Goal: Use online tool/utility: Utilize a website feature to perform a specific function

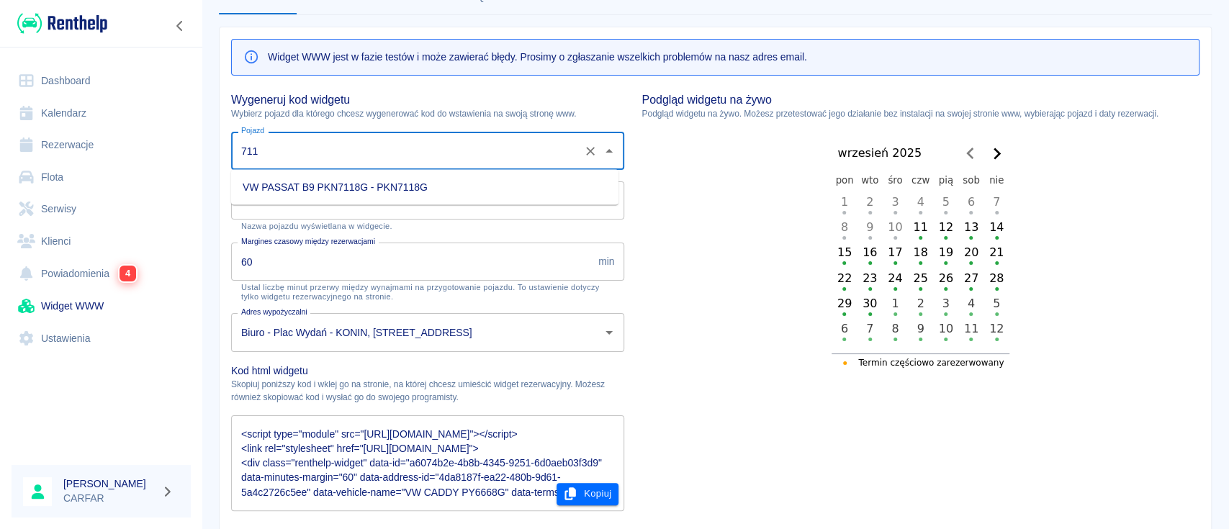
click at [418, 183] on li "VW PASSAT B9 PKN7118G - PKN7118G" at bounding box center [424, 188] width 387 height 24
type input "VW PASSAT B9 PKN7118G - PKN7118G"
type input "VW PASSAT B9 PKN7118G"
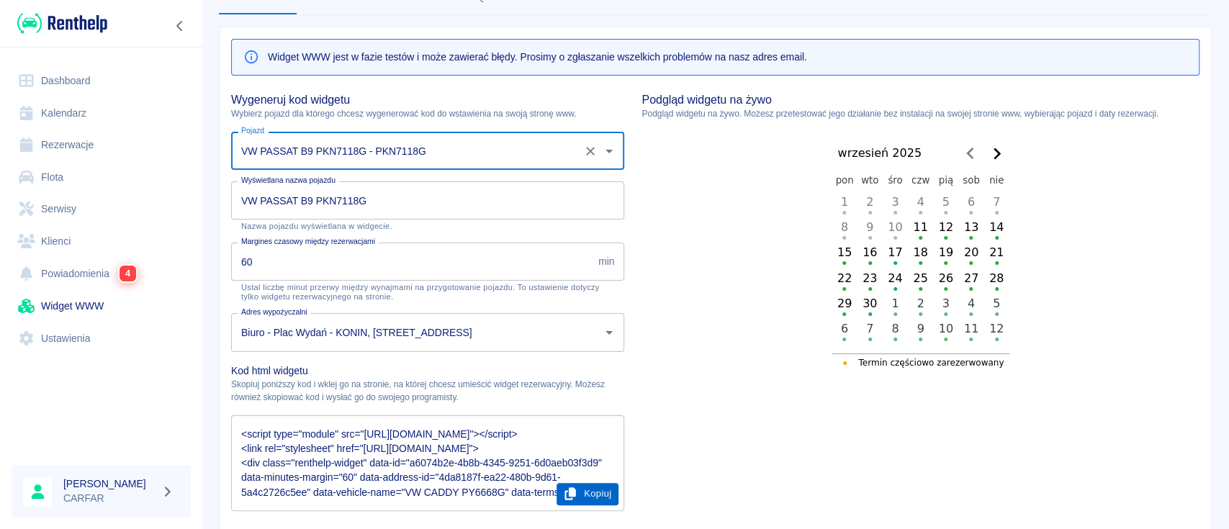
click at [591, 497] on button "Kopiuj" at bounding box center [588, 494] width 63 height 22
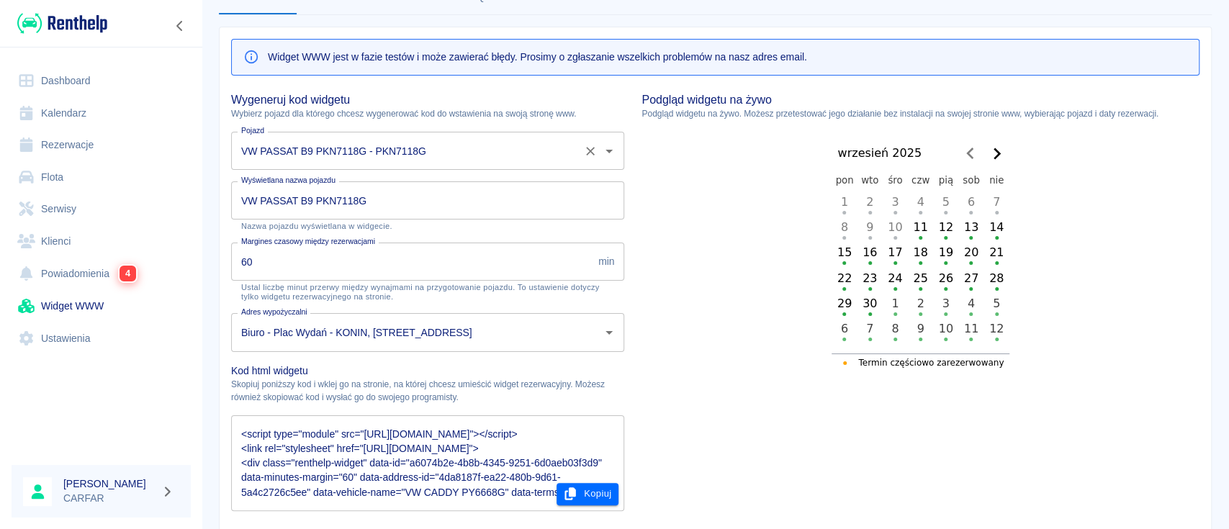
click at [467, 138] on input "VW PASSAT B9 PKN7118G - PKN7118G" at bounding box center [408, 150] width 340 height 25
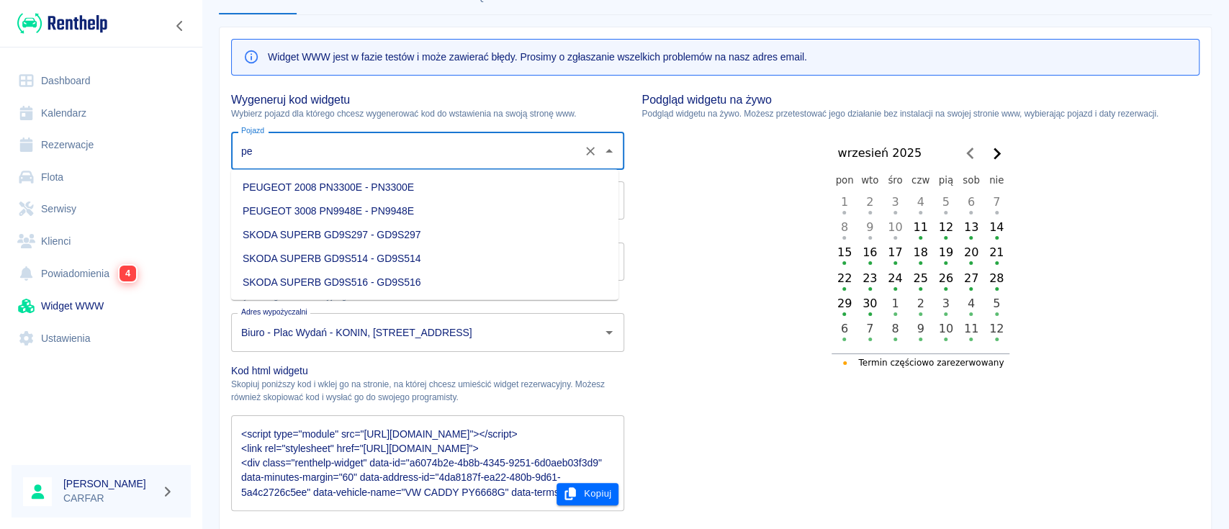
click at [423, 215] on li "PEUGEOT 3008 PN9948E - PN9948E" at bounding box center [424, 212] width 387 height 24
type input "PEUGEOT 3008 PN9948E - PN9948E"
type input "PEUGEOT 3008 PN9948E"
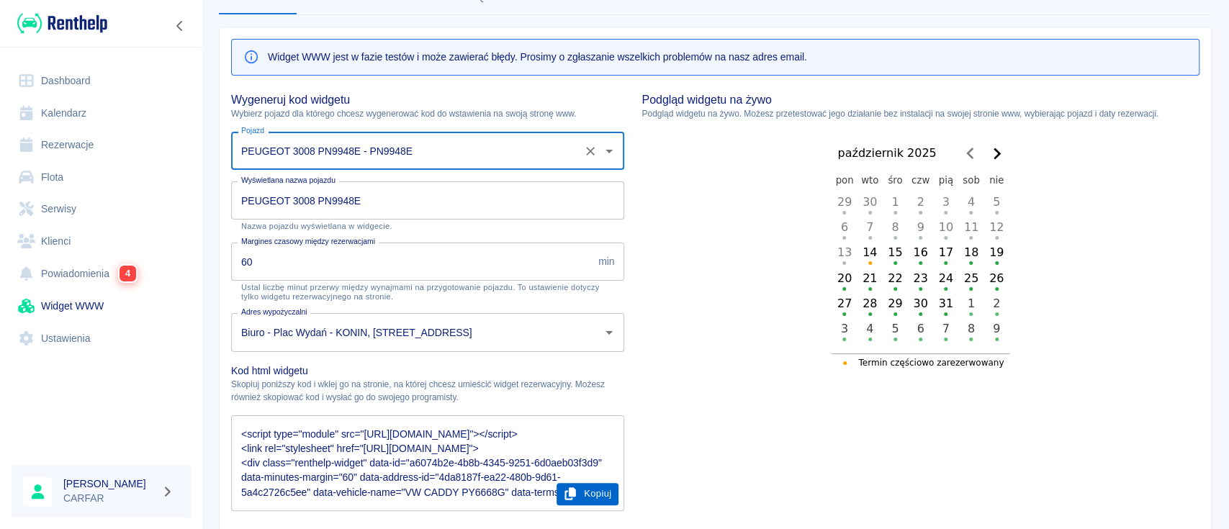
click at [594, 496] on button "Kopiuj" at bounding box center [588, 494] width 63 height 22
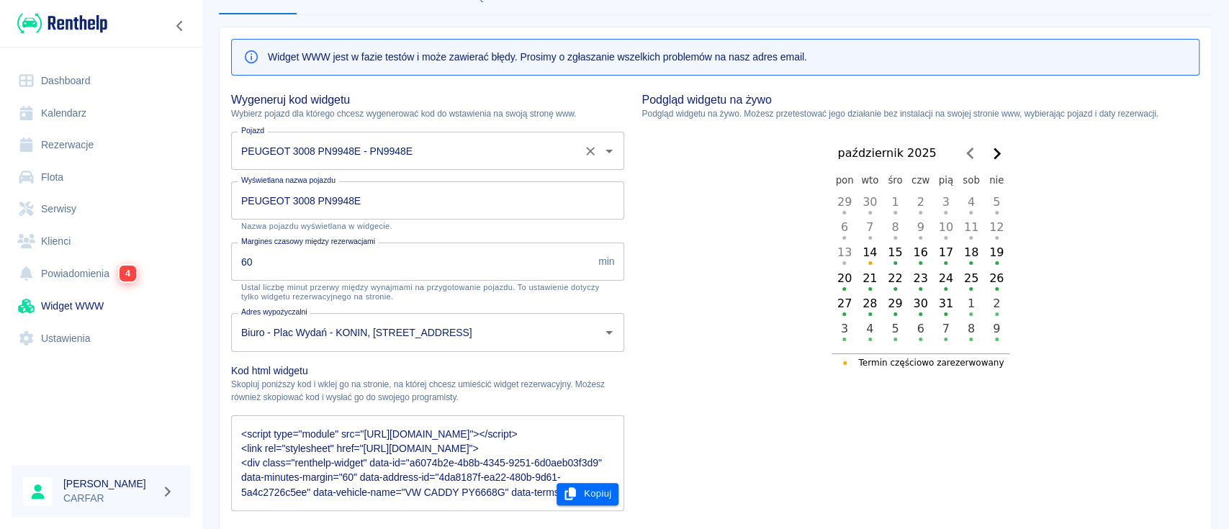
click at [503, 147] on input "PEUGEOT 3008 PN9948E - PN9948E" at bounding box center [408, 150] width 340 height 25
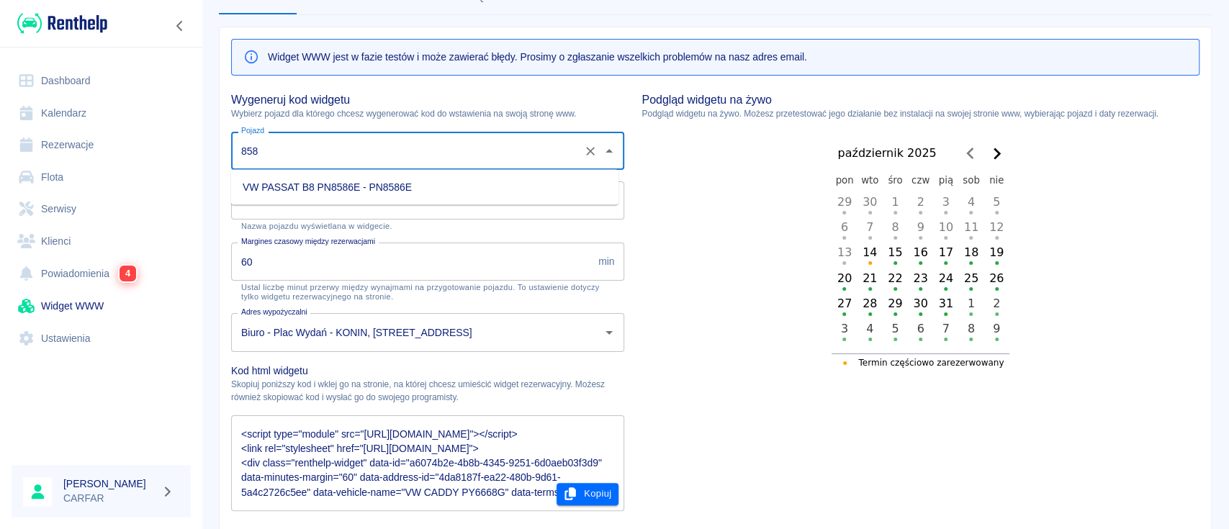
click at [469, 192] on li "VW PASSAT B8 PN8586E - PN8586E" at bounding box center [424, 188] width 387 height 24
type input "VW PASSAT B8 PN8586E - PN8586E"
type input "VW PASSAT B8 PN8586E"
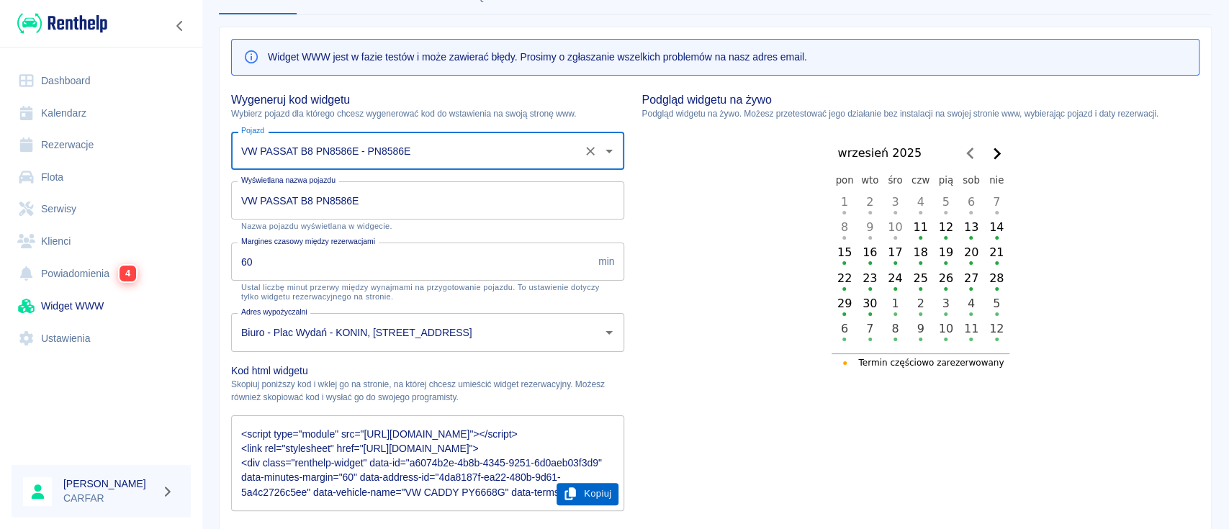
click at [588, 492] on button "Kopiuj" at bounding box center [588, 494] width 63 height 22
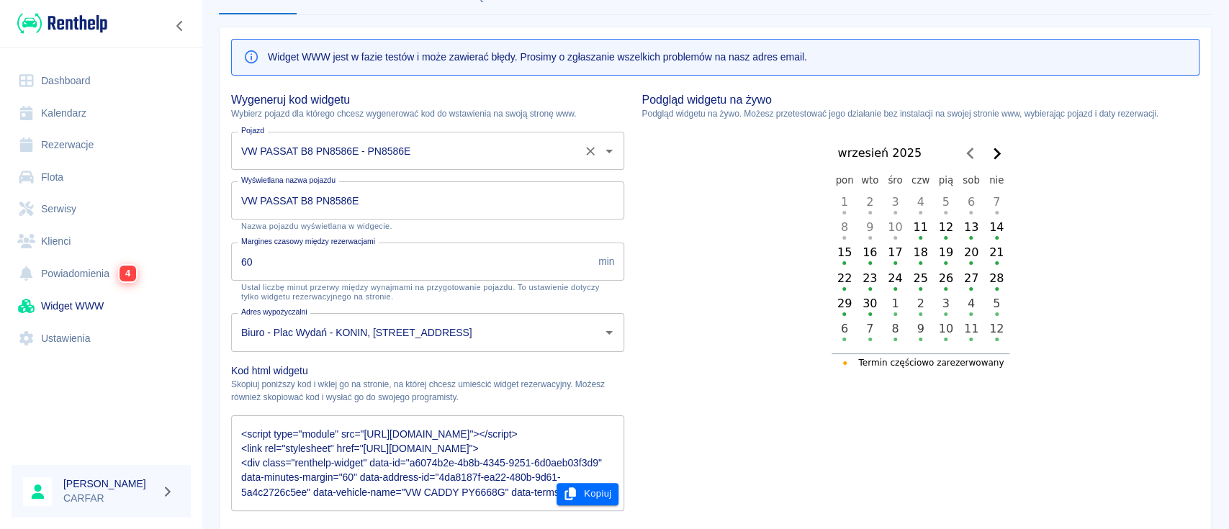
click at [427, 153] on input "VW PASSAT B8 PN8586E - PN8586E" at bounding box center [408, 150] width 340 height 25
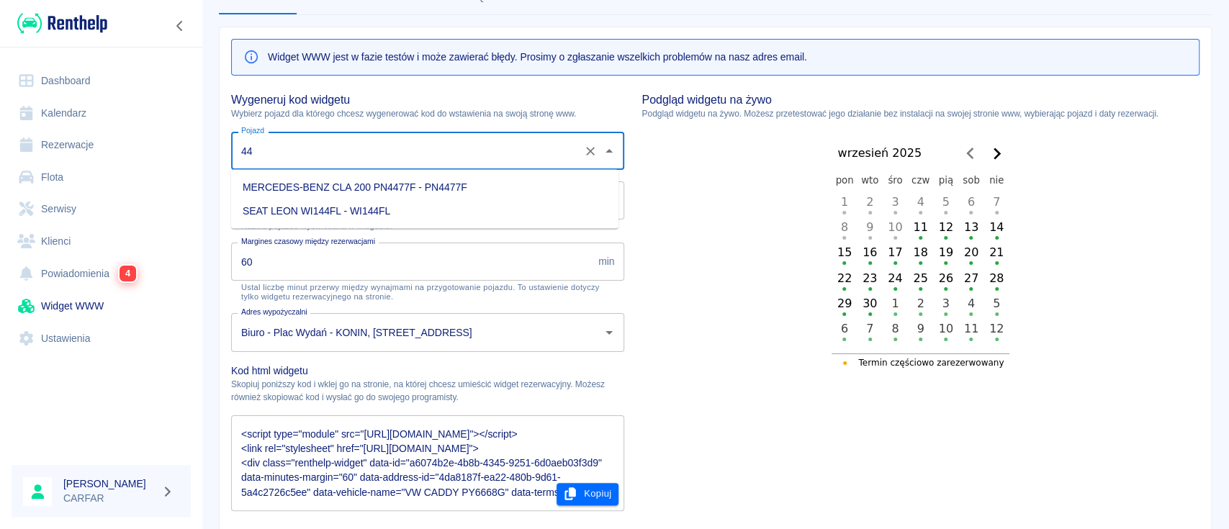
click at [481, 182] on li "MERCEDES-BENZ CLA 200 PN4477F - PN4477F" at bounding box center [424, 188] width 387 height 24
type input "MERCEDES-BENZ CLA 200 PN4477F - PN4477F"
type input "MERCEDES-BENZ CLA 200 PN4477F"
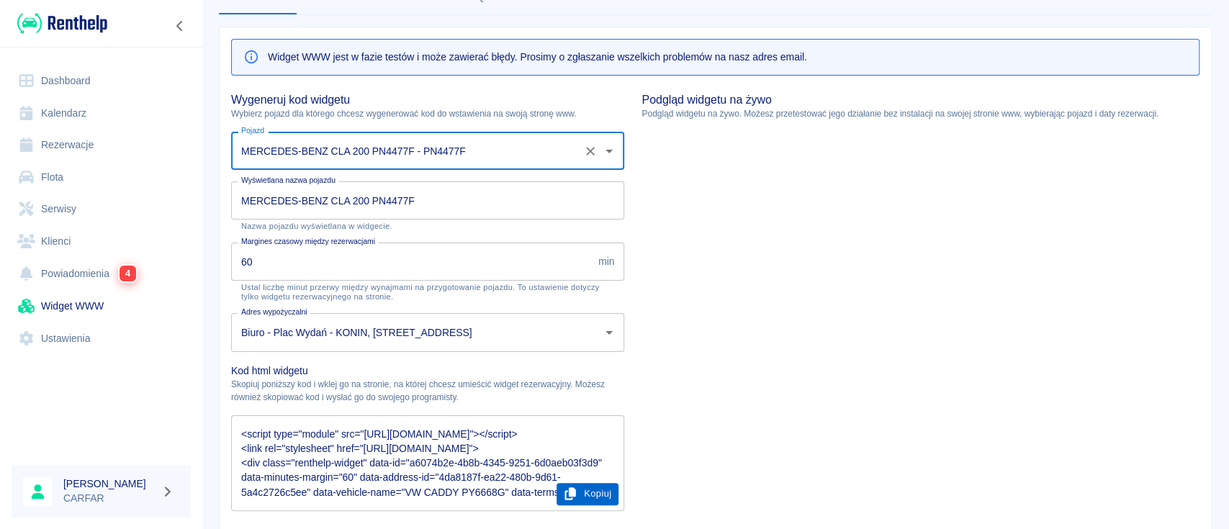
click at [588, 497] on button "Kopiuj" at bounding box center [588, 494] width 63 height 22
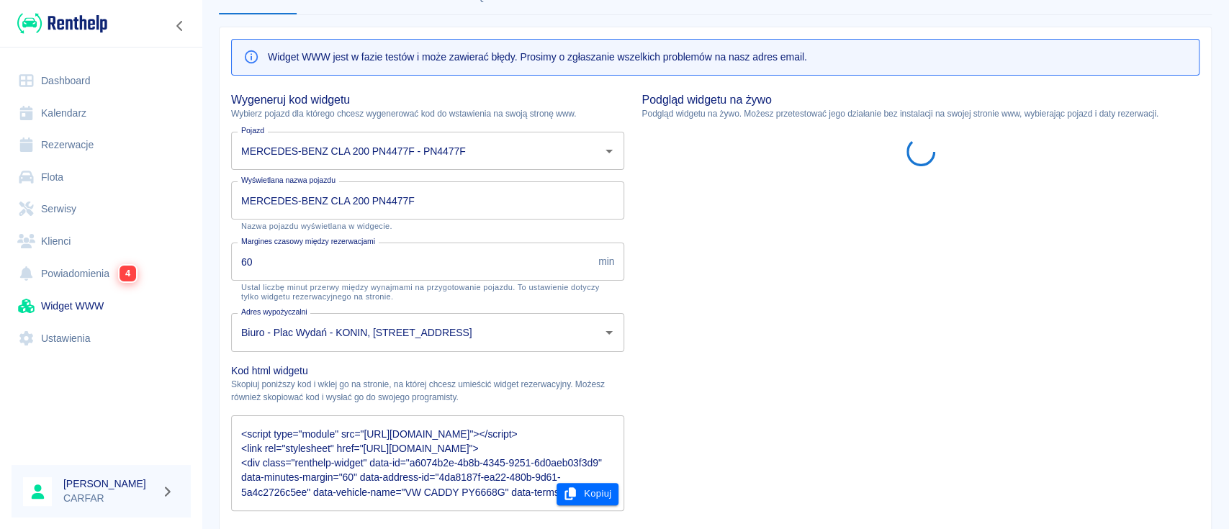
click at [667, 171] on html at bounding box center [921, 155] width 558 height 34
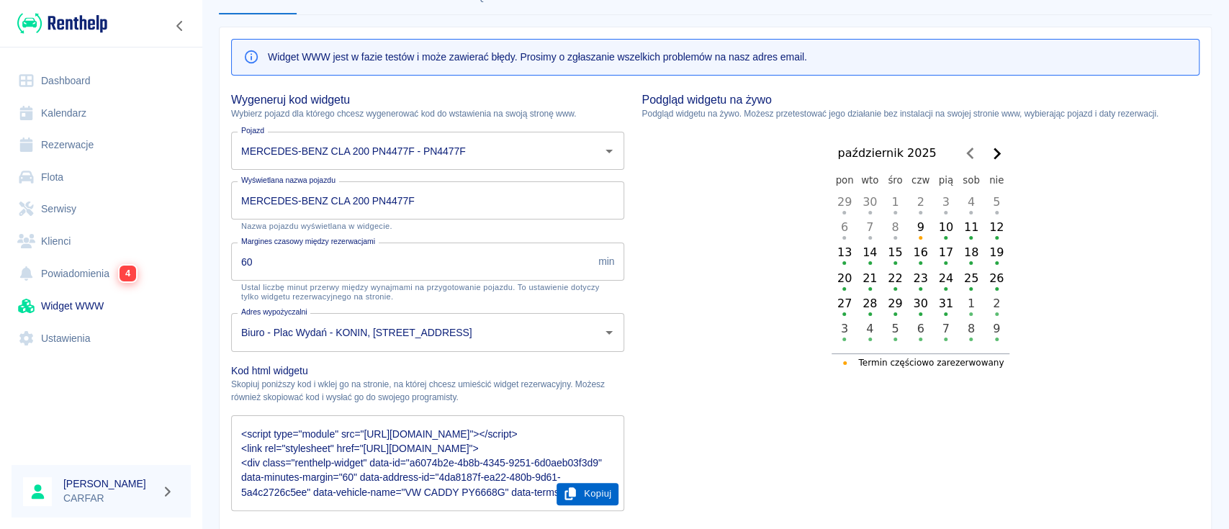
click at [590, 489] on button "Kopiuj" at bounding box center [588, 494] width 63 height 22
click at [485, 155] on input "MERCEDES-BENZ CLA 200 PN4477F - PN4477F" at bounding box center [408, 150] width 340 height 25
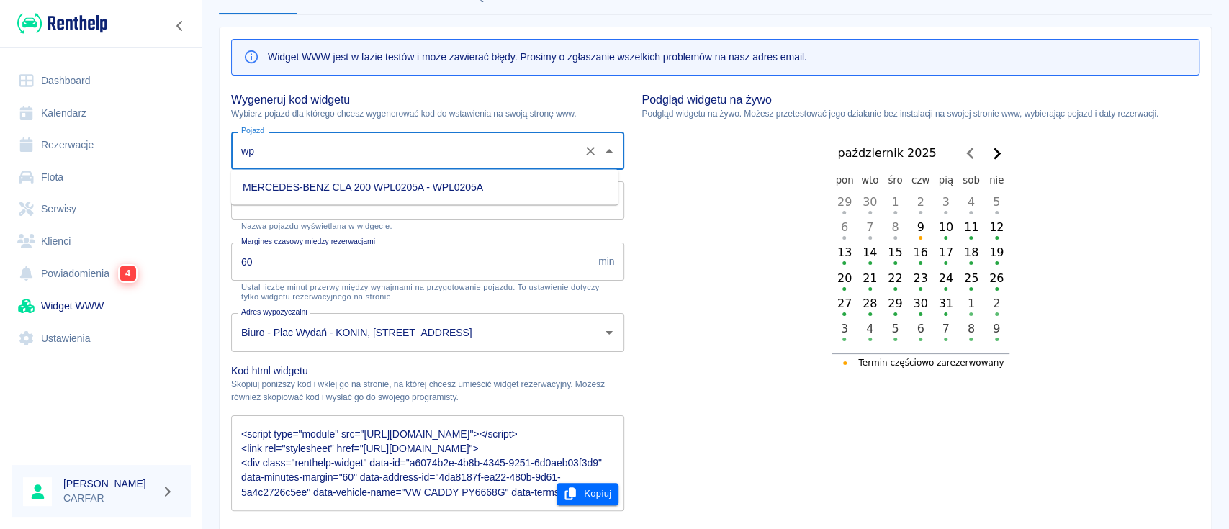
click at [501, 187] on li "MERCEDES-BENZ CLA 200 WPL0205A - WPL0205A" at bounding box center [424, 188] width 387 height 24
type input "MERCEDES-BENZ CLA 200 WPL0205A - WPL0205A"
type input "MERCEDES-BENZ CLA 200 WPL0205A"
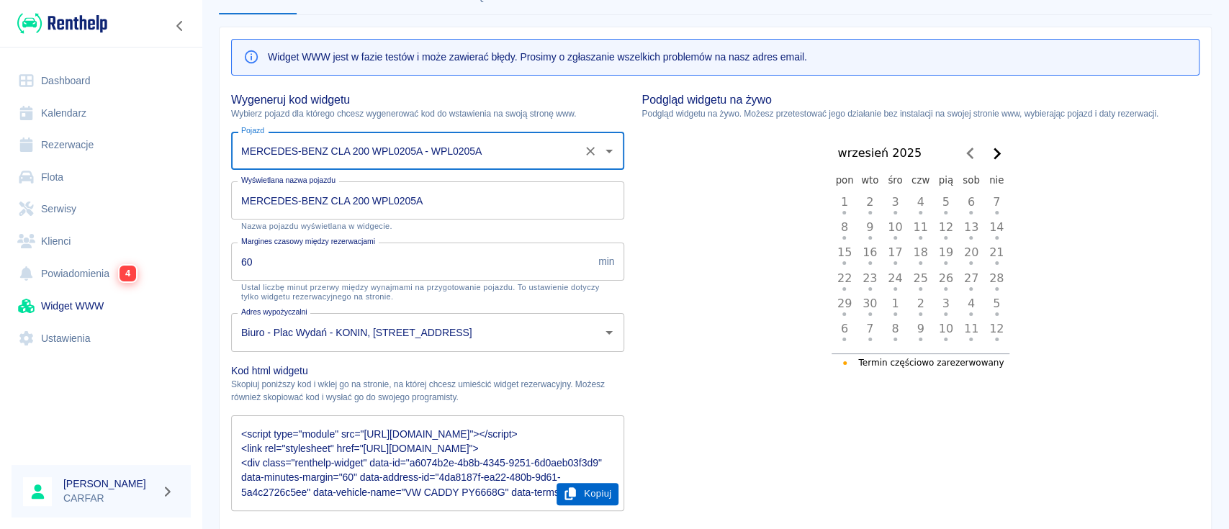
type input "MERCEDES-BENZ CLA 200 WPL0205A - WPL0205A"
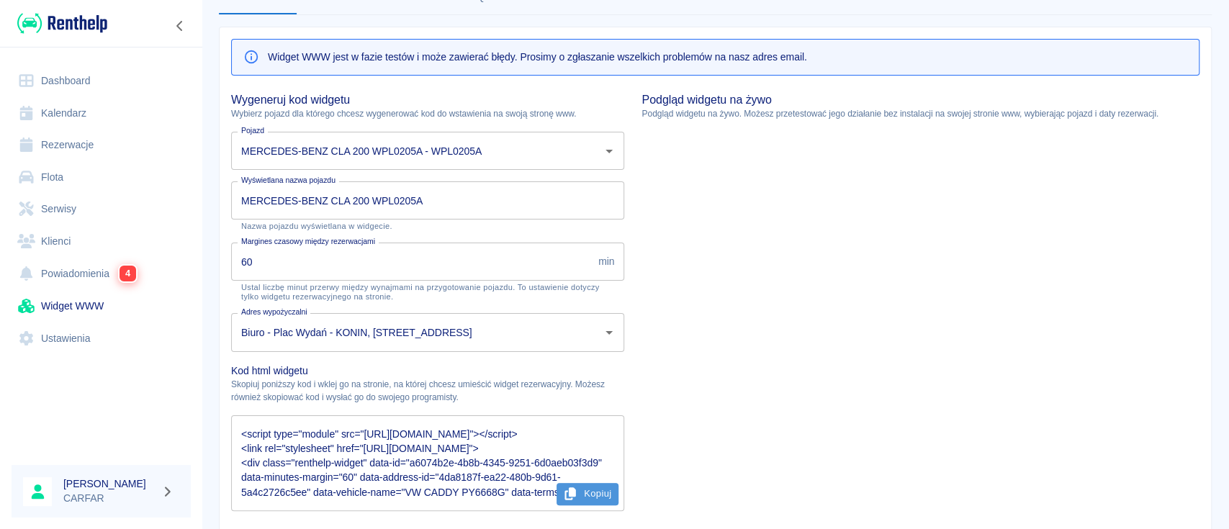
click at [591, 494] on button "Kopiuj" at bounding box center [588, 494] width 63 height 22
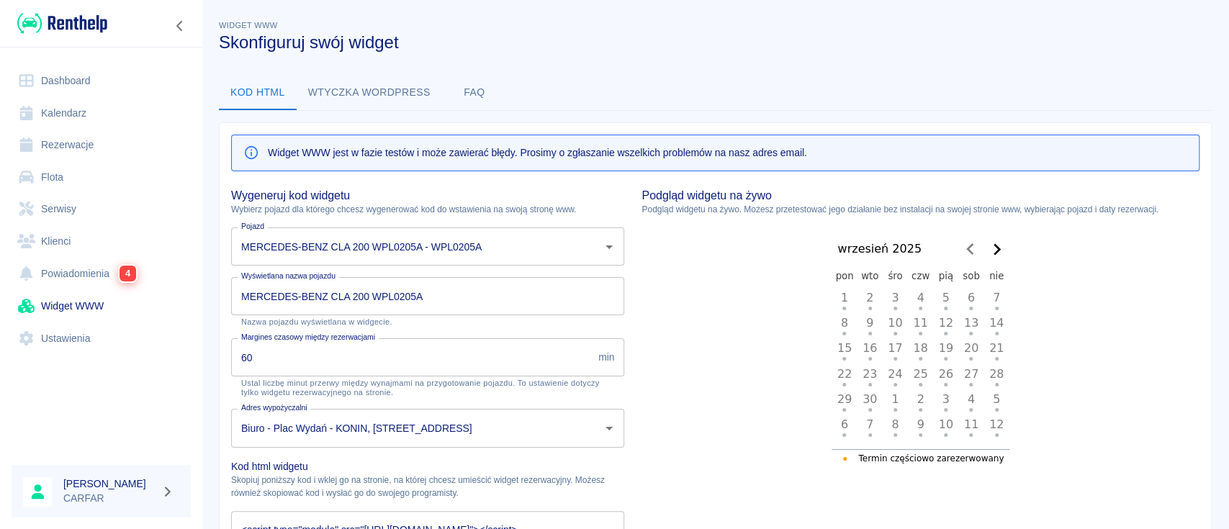
click at [697, 103] on div "Kod html Wtyczka wordpress FAQ" at bounding box center [715, 93] width 993 height 35
click at [80, 26] on img at bounding box center [62, 24] width 90 height 24
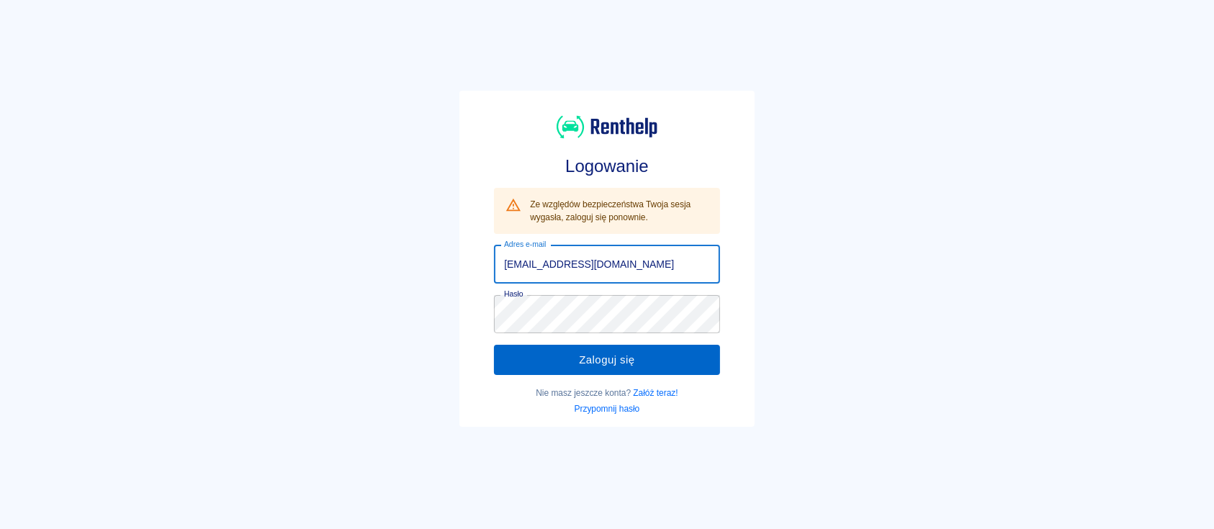
click at [628, 368] on button "Zaloguj się" at bounding box center [607, 360] width 226 height 30
